Goal: Subscribe to service/newsletter

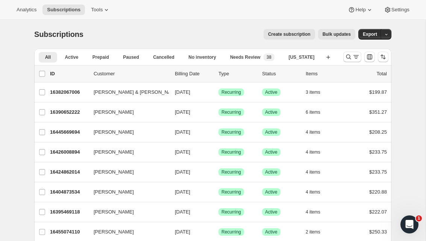
click at [285, 34] on span "Create subscription" at bounding box center [289, 34] width 43 height 6
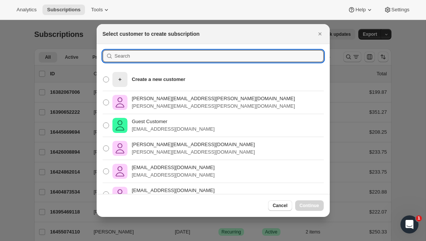
click at [139, 55] on input ":rc:" at bounding box center [219, 56] width 209 height 12
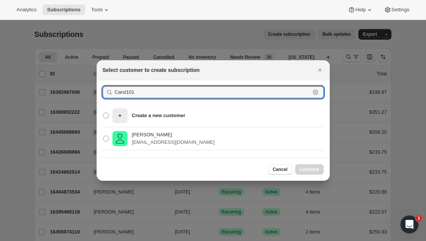
type input "Carol101"
click at [164, 135] on p "[PERSON_NAME]" at bounding box center [173, 135] width 83 height 8
click at [104, 136] on input "[PERSON_NAME] [EMAIL_ADDRESS][DOMAIN_NAME]" at bounding box center [103, 136] width 0 height 0
radio input "true"
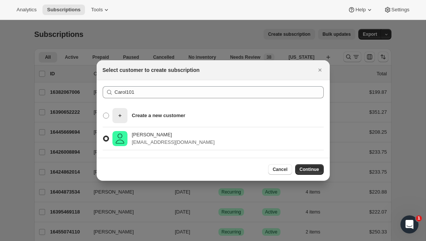
click at [313, 169] on span "Continue" at bounding box center [310, 169] width 20 height 6
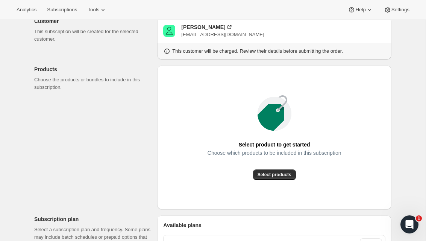
scroll to position [49, 0]
click at [272, 176] on span "Select products" at bounding box center [275, 175] width 34 height 6
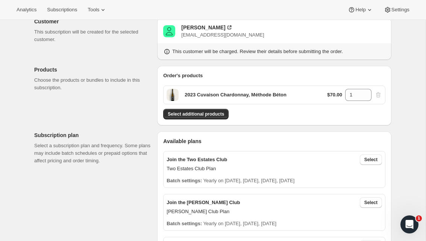
click at [370, 158] on span "Select" at bounding box center [371, 160] width 13 height 6
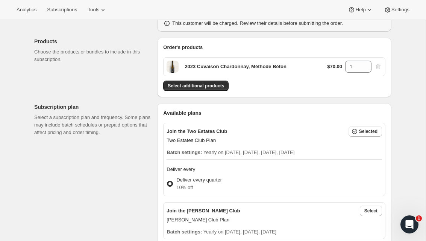
scroll to position [78, 0]
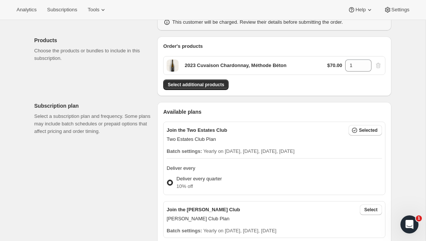
click at [241, 179] on div "Deliver every quarter 10% off" at bounding box center [275, 183] width 216 height 18
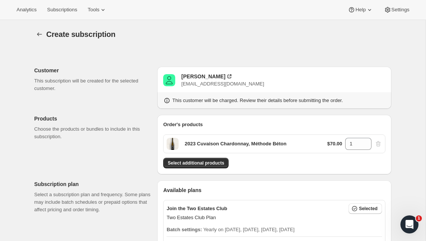
scroll to position [0, 0]
